Goal: Navigation & Orientation: Go to known website

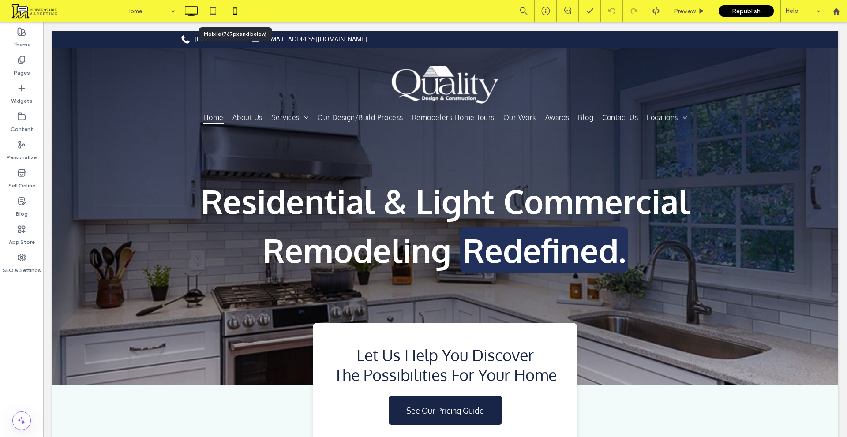
click at [243, 11] on icon at bounding box center [235, 11] width 18 height 18
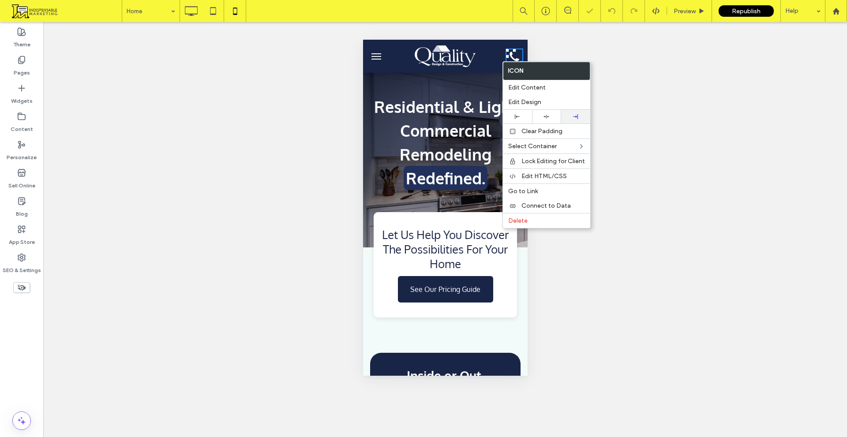
click at [578, 113] on div at bounding box center [575, 117] width 29 height 14
click at [456, 56] on img at bounding box center [445, 56] width 62 height 22
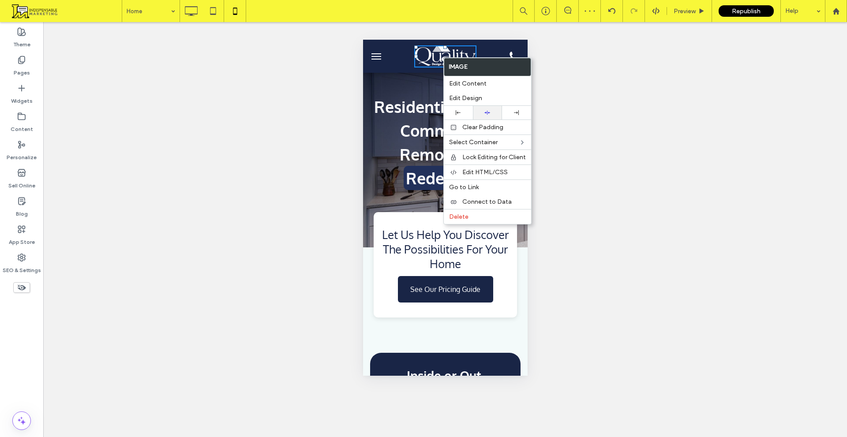
click at [488, 116] on div at bounding box center [487, 113] width 29 height 14
click at [377, 61] on button "menu" at bounding box center [376, 57] width 18 height 18
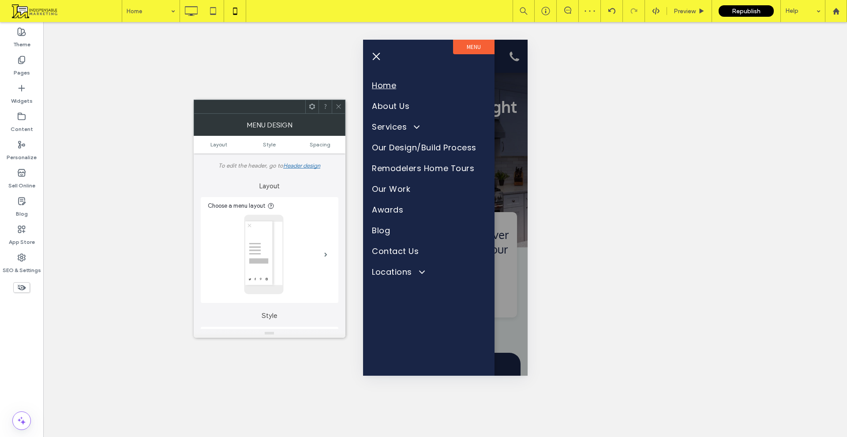
click at [372, 56] on span "menu" at bounding box center [376, 56] width 10 height 1
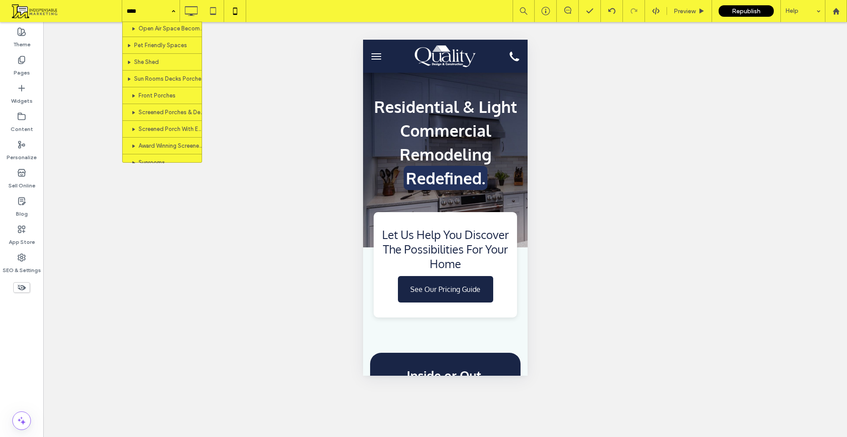
scroll to position [882, 0]
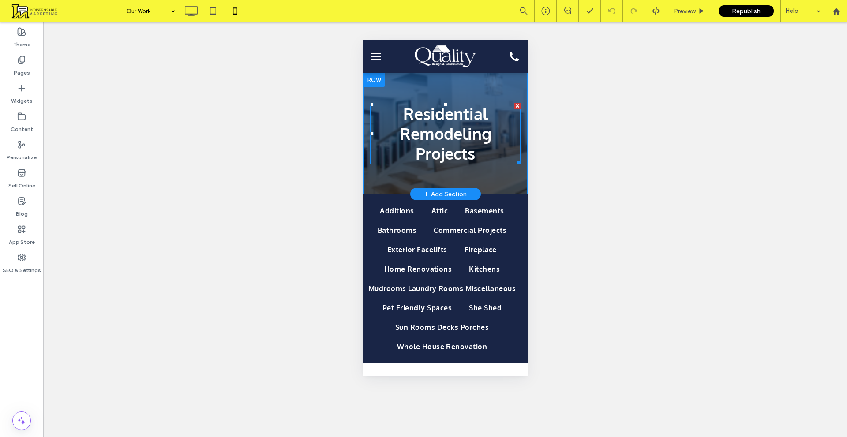
scroll to position [44, 0]
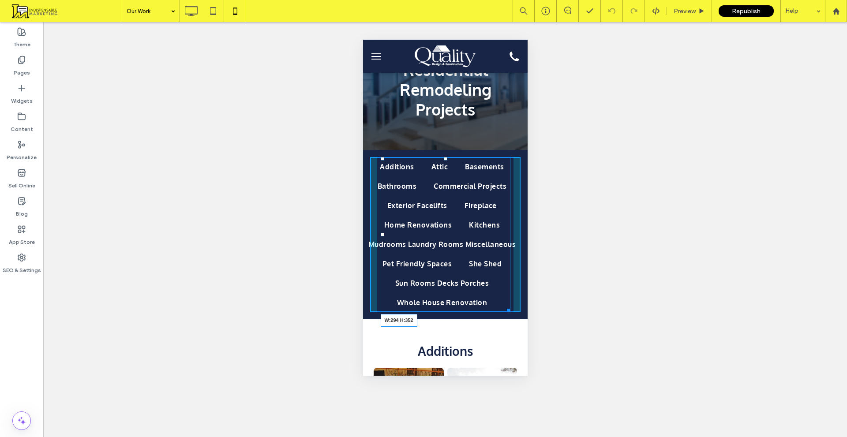
drag, startPoint x: 506, startPoint y: 308, endPoint x: 876, endPoint y: 347, distance: 372.2
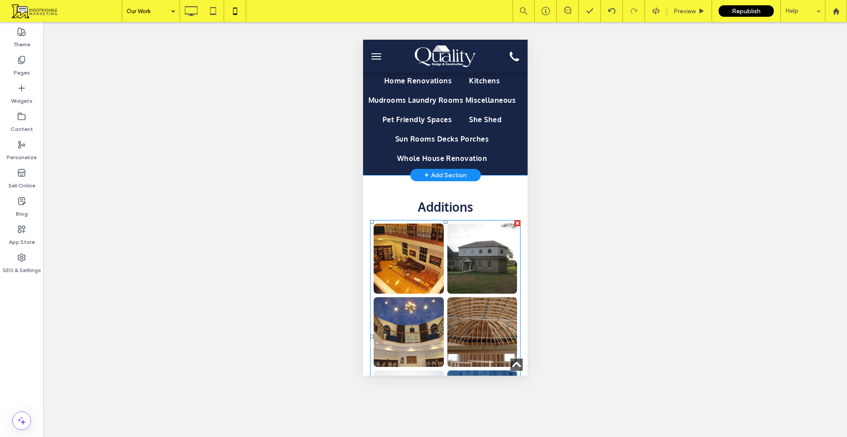
scroll to position [88, 0]
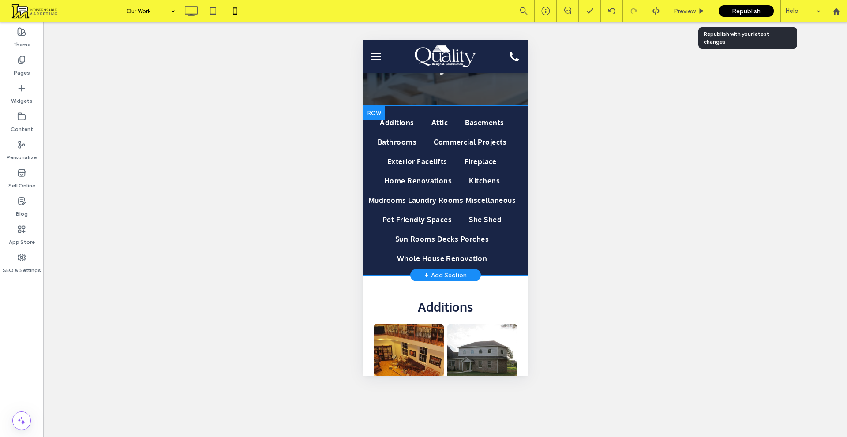
click at [728, 12] on div "Republish" at bounding box center [746, 10] width 55 height 11
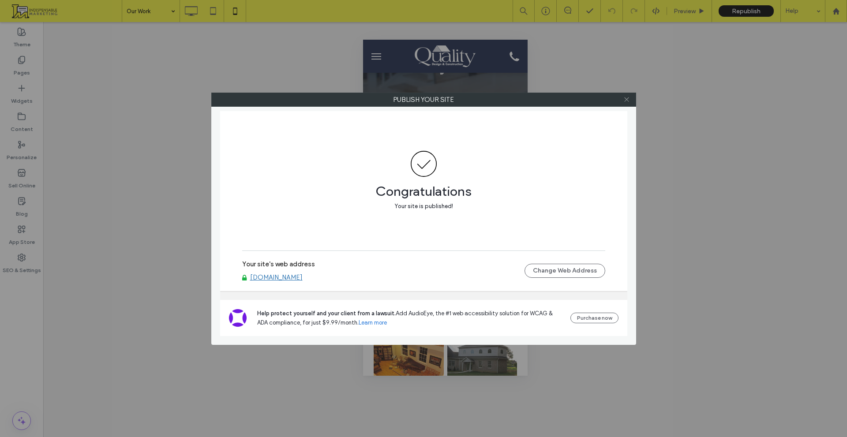
click at [627, 100] on use at bounding box center [626, 100] width 4 height 4
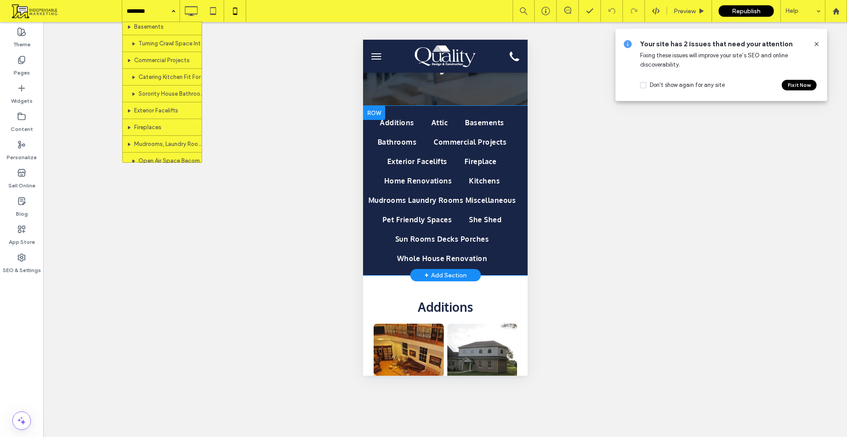
scroll to position [706, 0]
click at [10, 65] on div "Pages" at bounding box center [21, 66] width 43 height 28
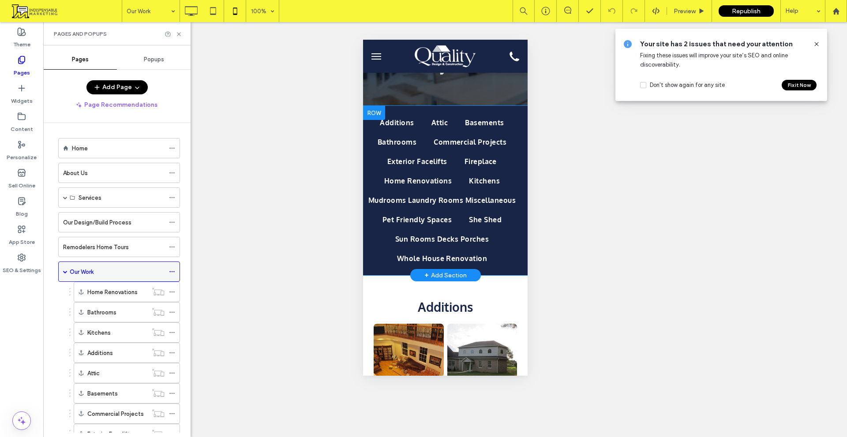
click at [61, 269] on div "Our Work" at bounding box center [119, 272] width 122 height 20
click at [64, 273] on span at bounding box center [65, 272] width 4 height 4
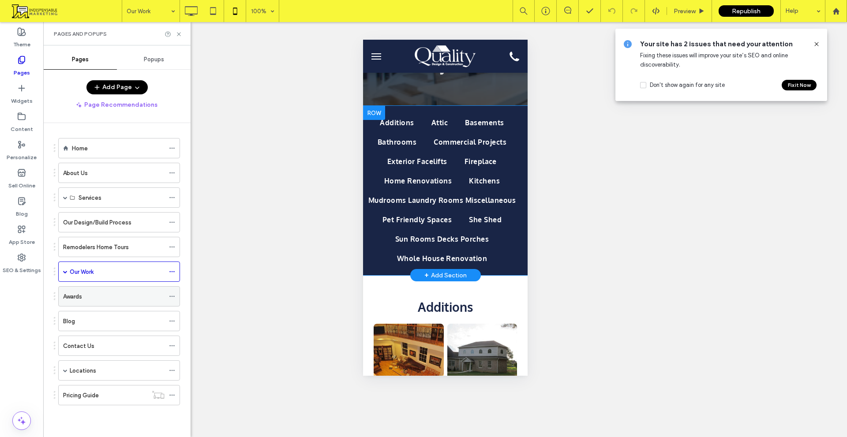
click at [80, 294] on label "Awards" at bounding box center [72, 296] width 19 height 15
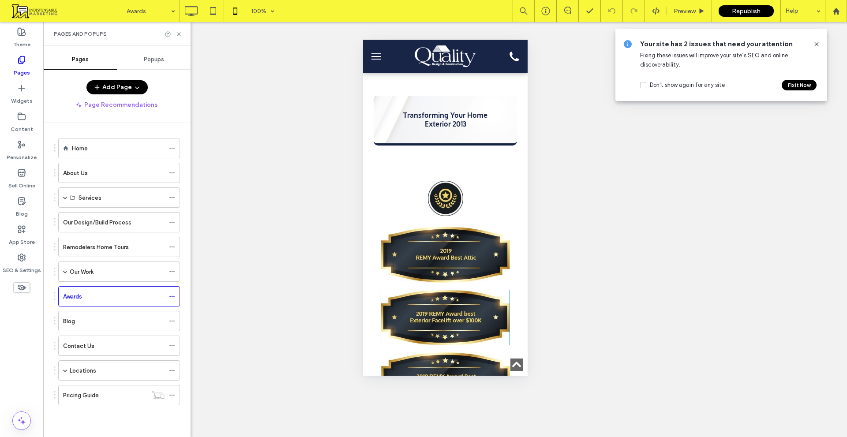
scroll to position [1280, 0]
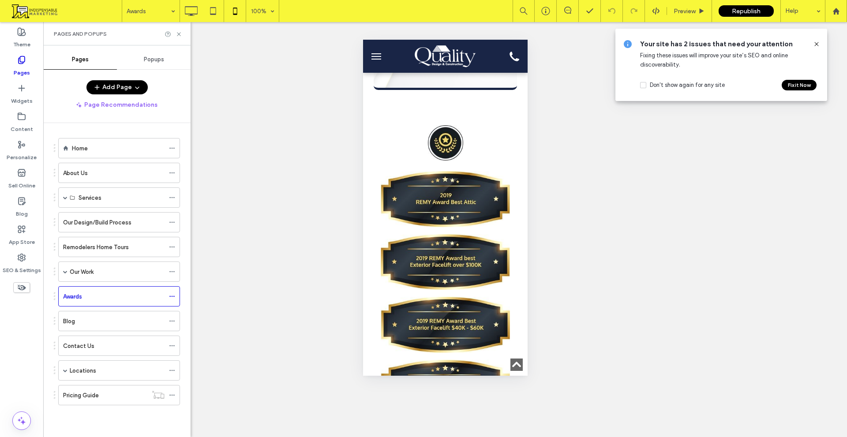
drag, startPoint x: 818, startPoint y: 42, endPoint x: 778, endPoint y: 46, distance: 39.5
click at [818, 42] on icon at bounding box center [816, 44] width 7 height 7
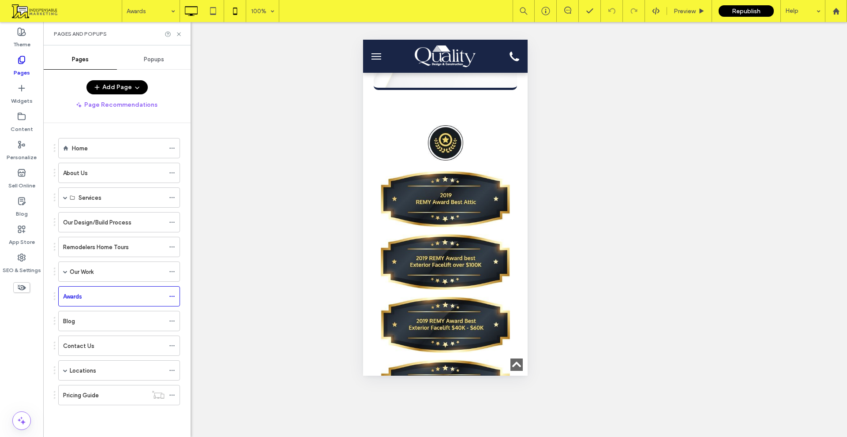
click at [195, 15] on icon at bounding box center [191, 11] width 18 height 18
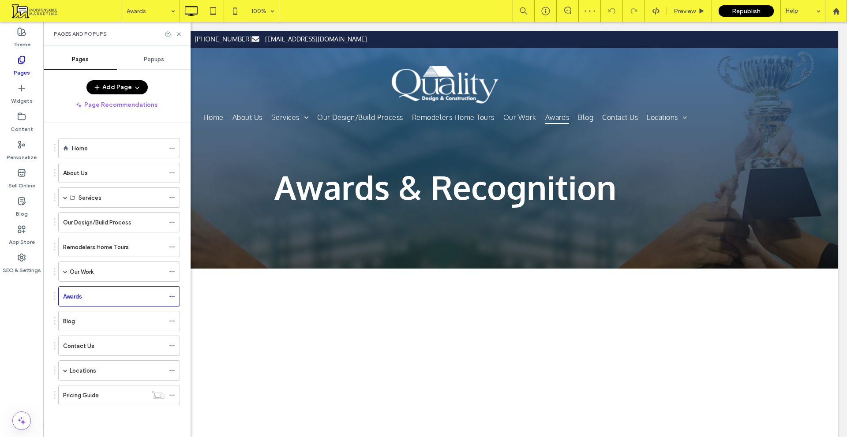
scroll to position [0, 0]
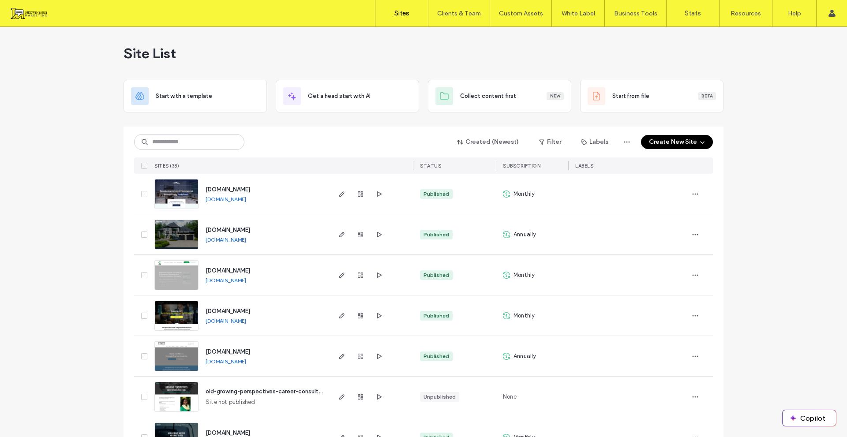
click at [246, 242] on link "www.customviewllc.com" at bounding box center [226, 239] width 41 height 7
click at [246, 238] on link "www.customviewllc.com" at bounding box center [226, 239] width 41 height 7
click at [232, 199] on link "www.qdcinc.com" at bounding box center [226, 199] width 41 height 7
